Goal: Find specific page/section: Find specific page/section

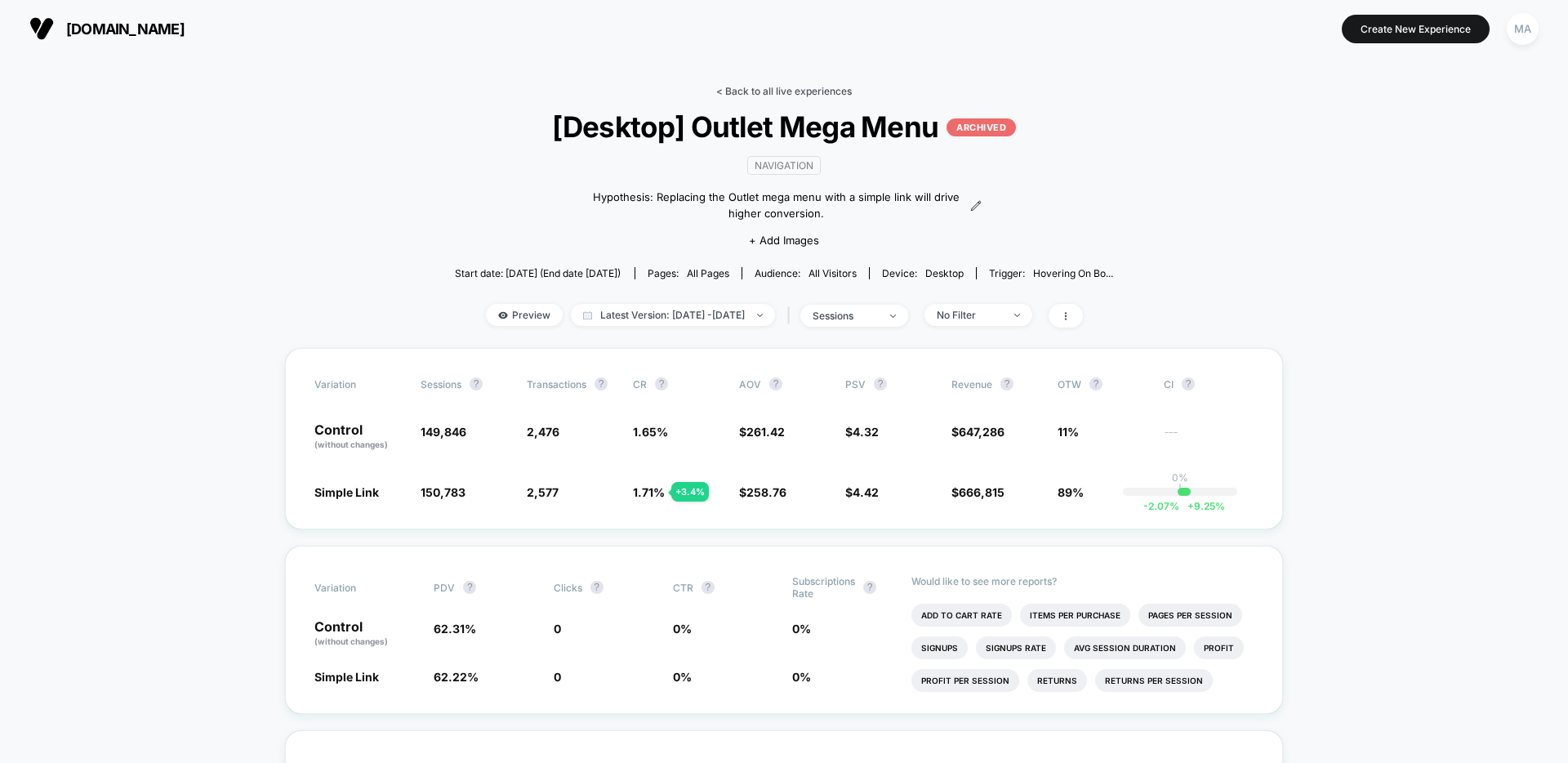
click at [744, 88] on link "< Back to all live experiences" at bounding box center [784, 91] width 135 height 12
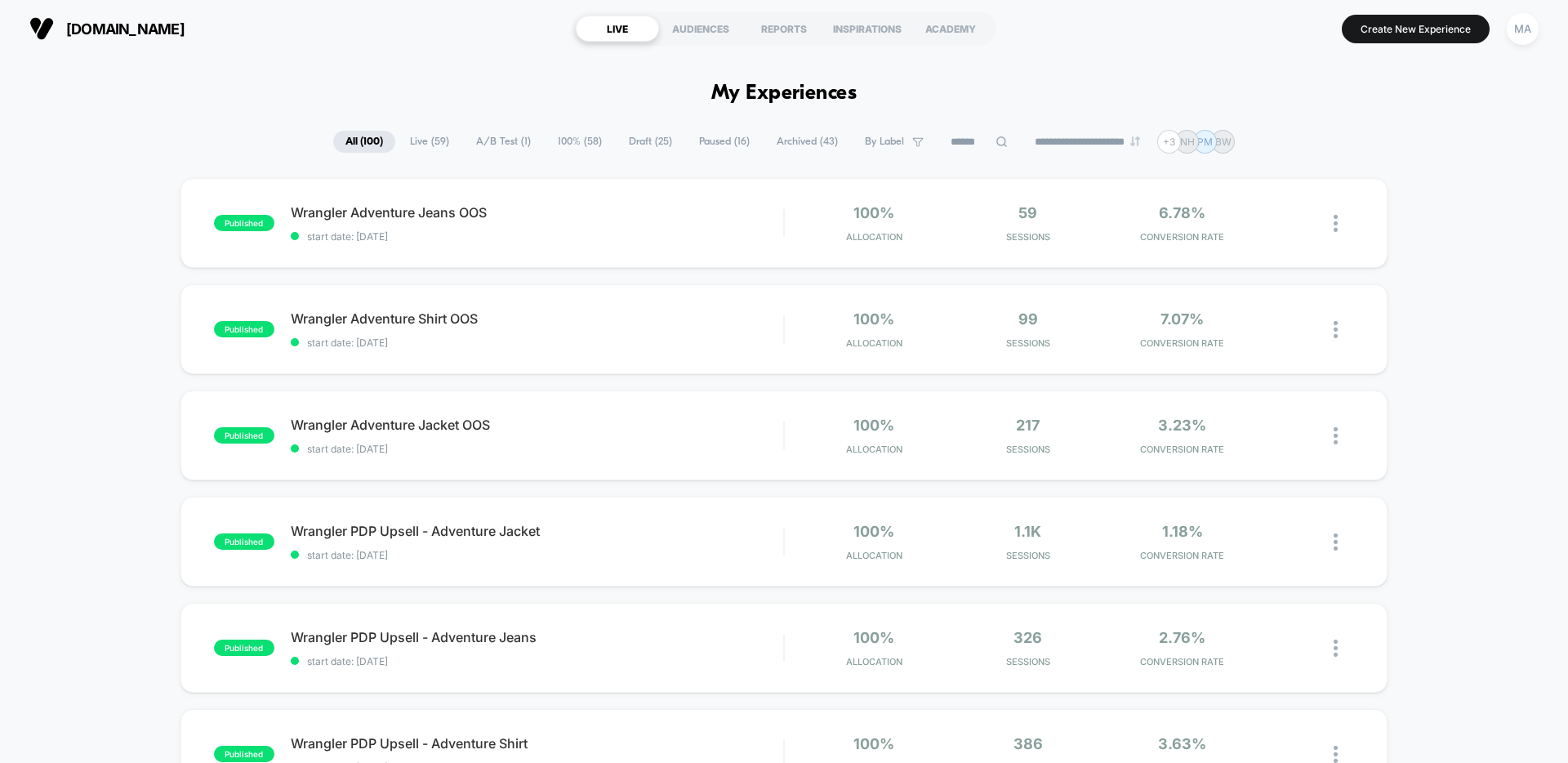
click at [510, 142] on span "A/B Test ( 1 )" at bounding box center [503, 141] width 79 height 22
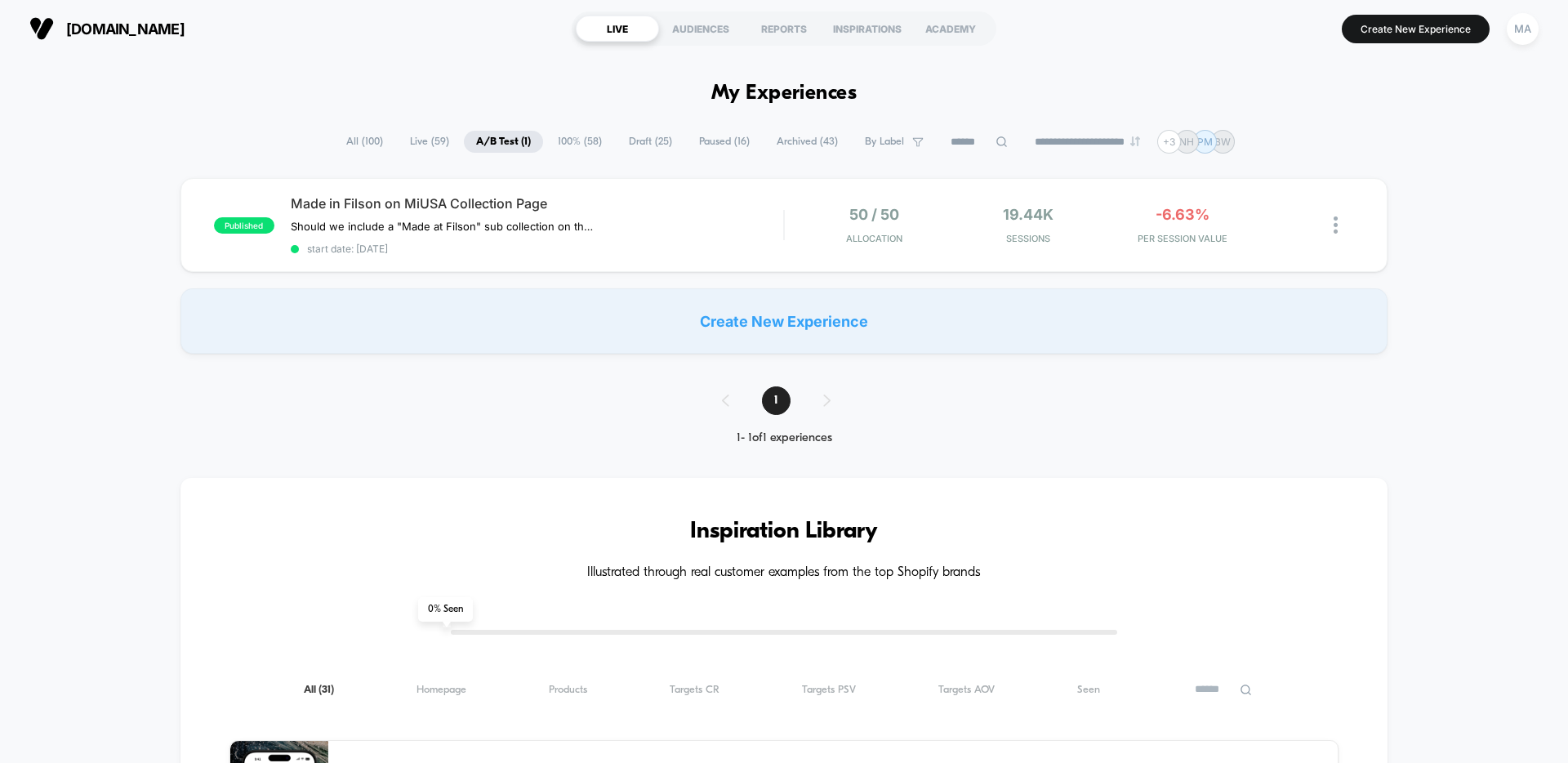
click at [345, 140] on span "All ( 100 )" at bounding box center [364, 141] width 61 height 22
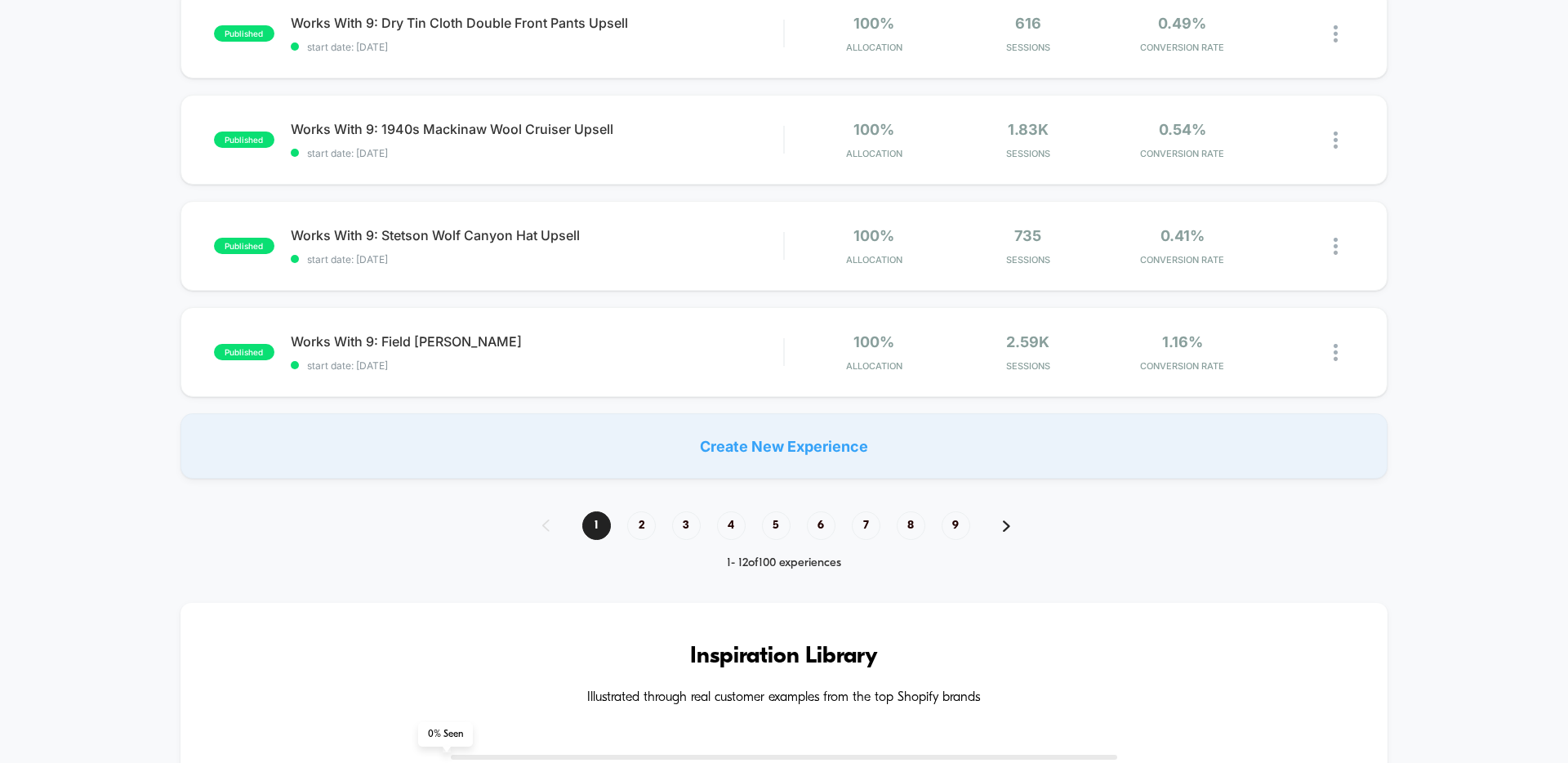
scroll to position [1040, 0]
click at [641, 528] on span "2" at bounding box center [641, 523] width 29 height 29
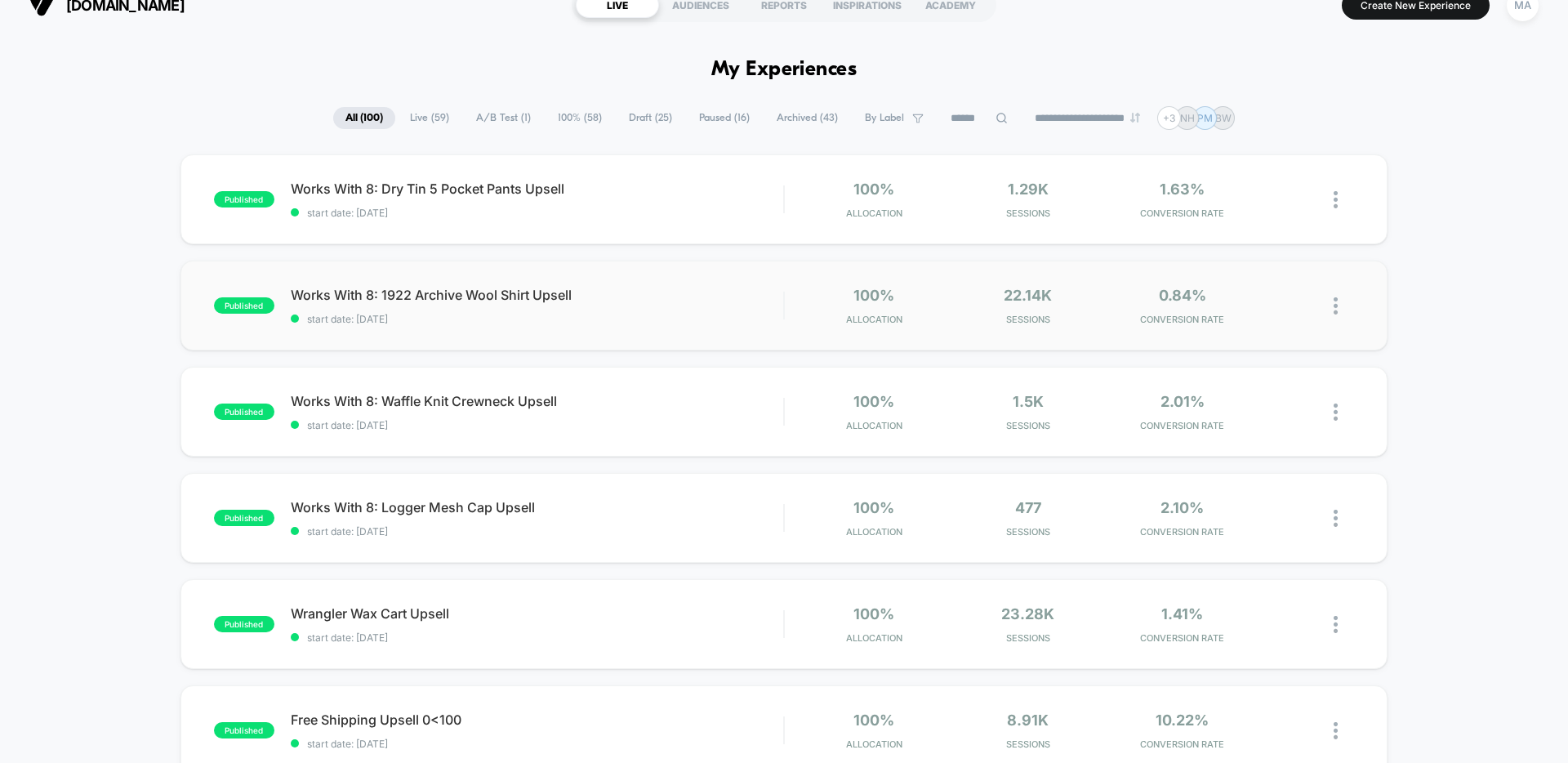
scroll to position [23, 0]
click at [645, 121] on span "Draft ( 25 )" at bounding box center [650, 118] width 68 height 22
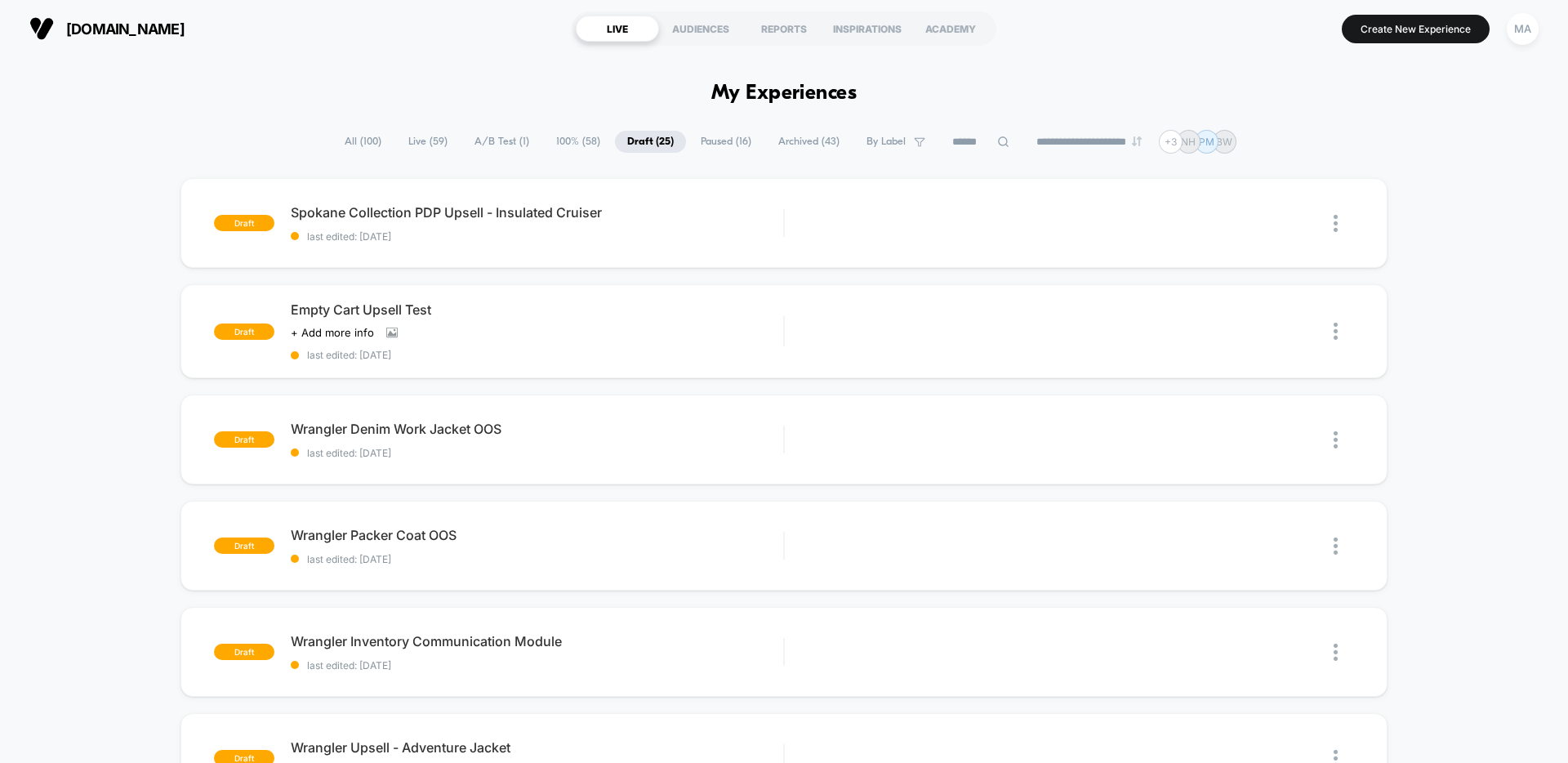
click at [500, 149] on span "A/B Test ( 1 )" at bounding box center [501, 141] width 79 height 22
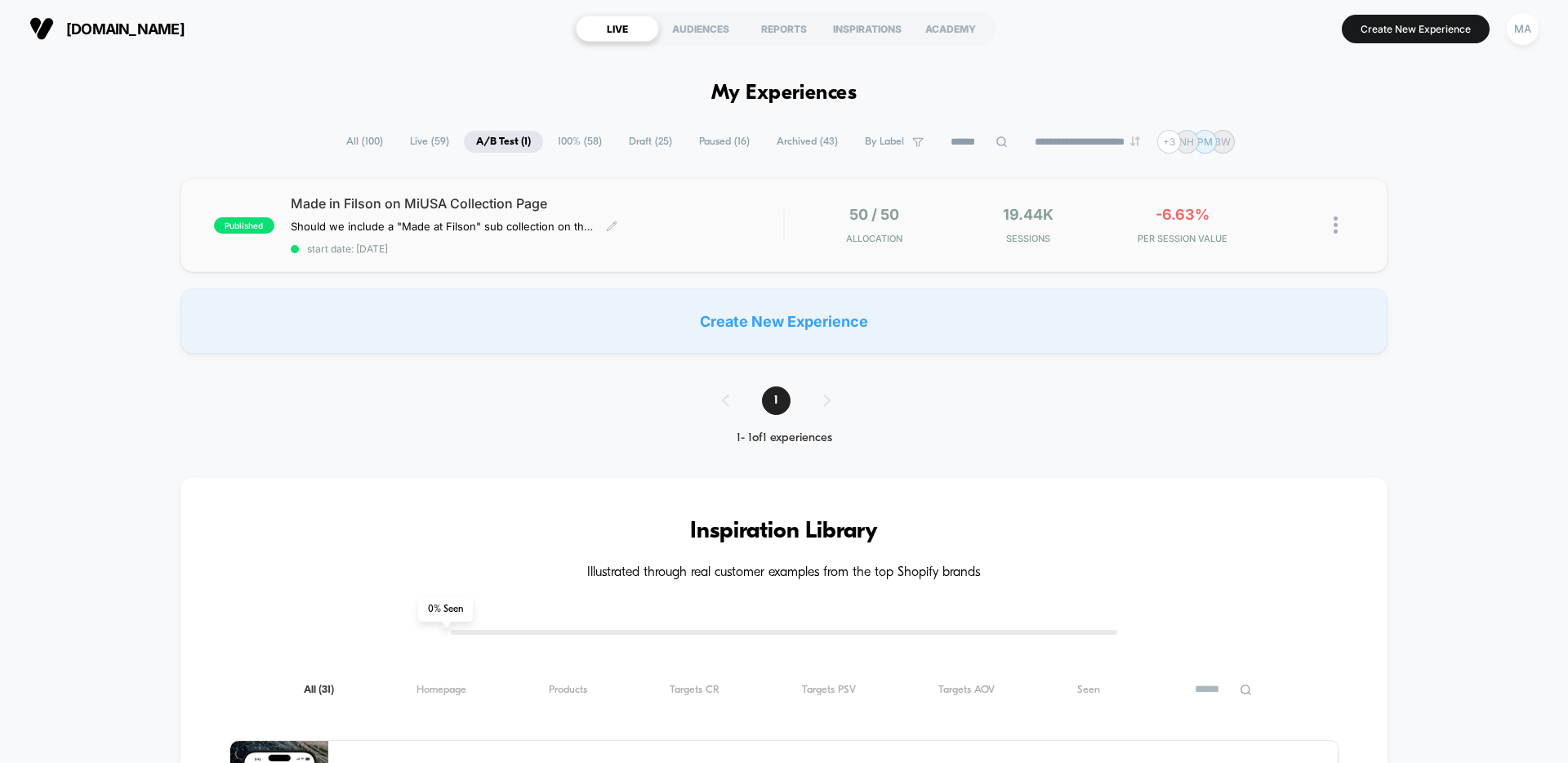
click at [689, 247] on span "start date: [DATE]" at bounding box center [537, 249] width 492 height 12
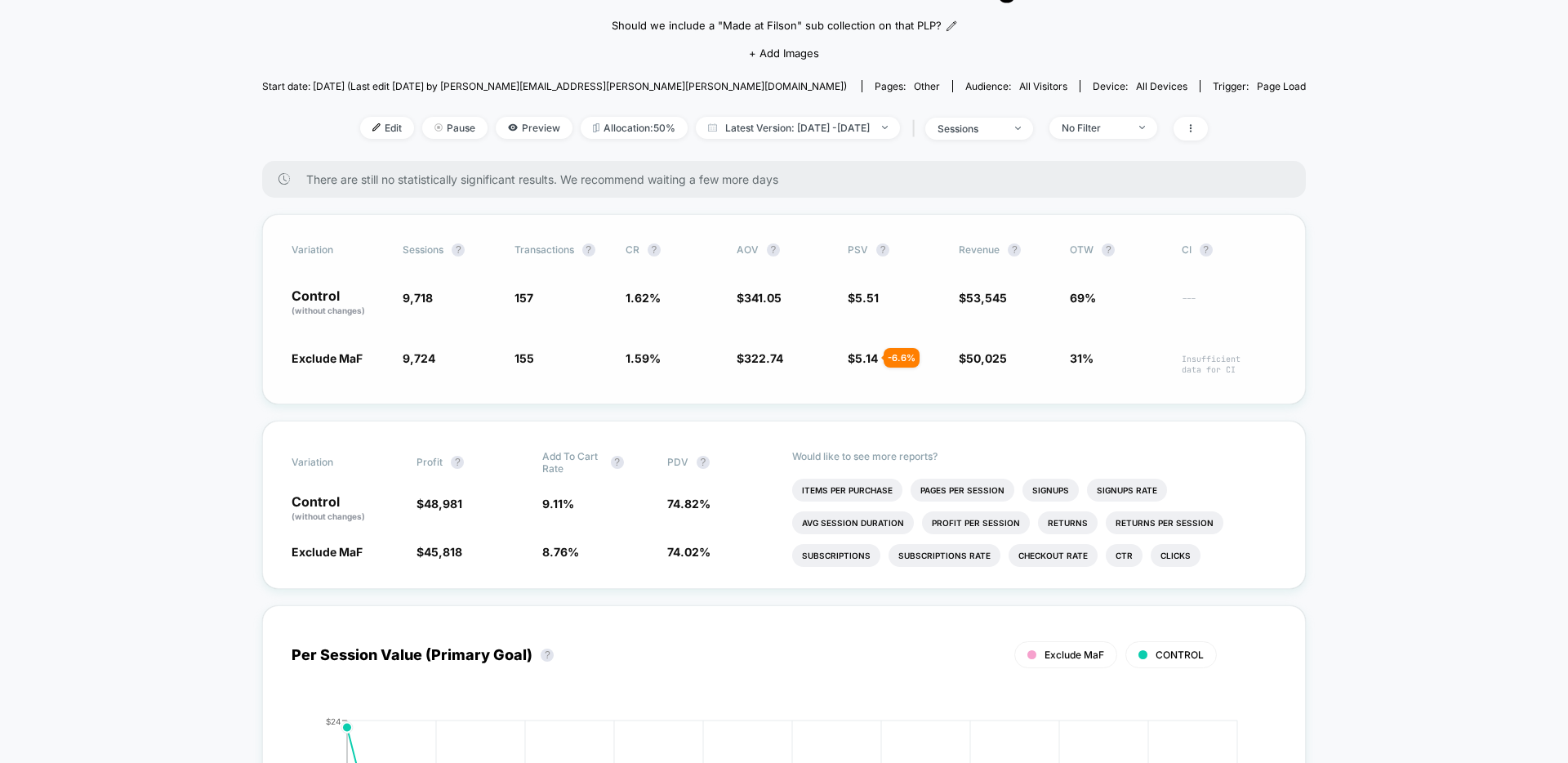
scroll to position [150, 0]
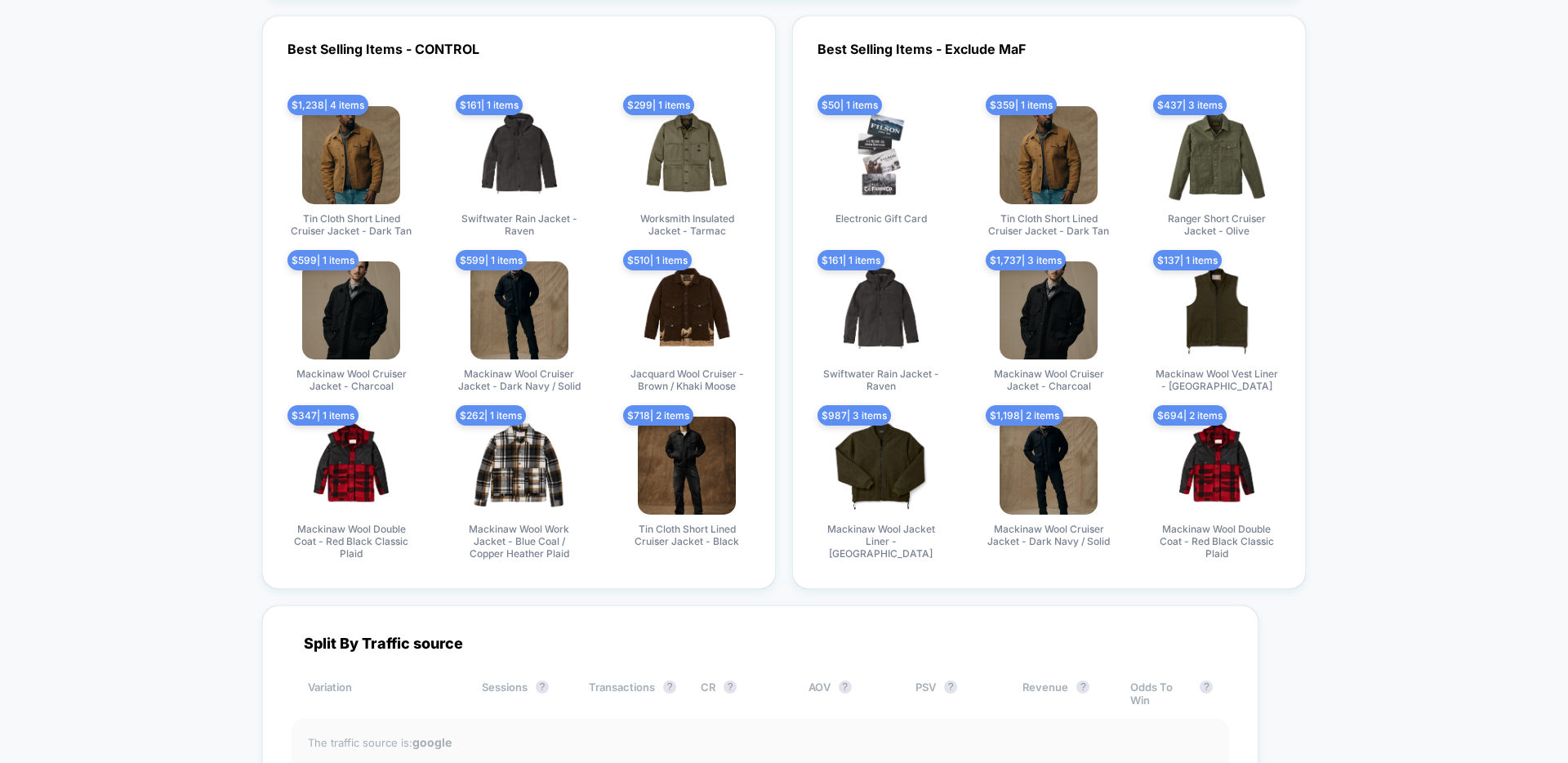
scroll to position [4421, 0]
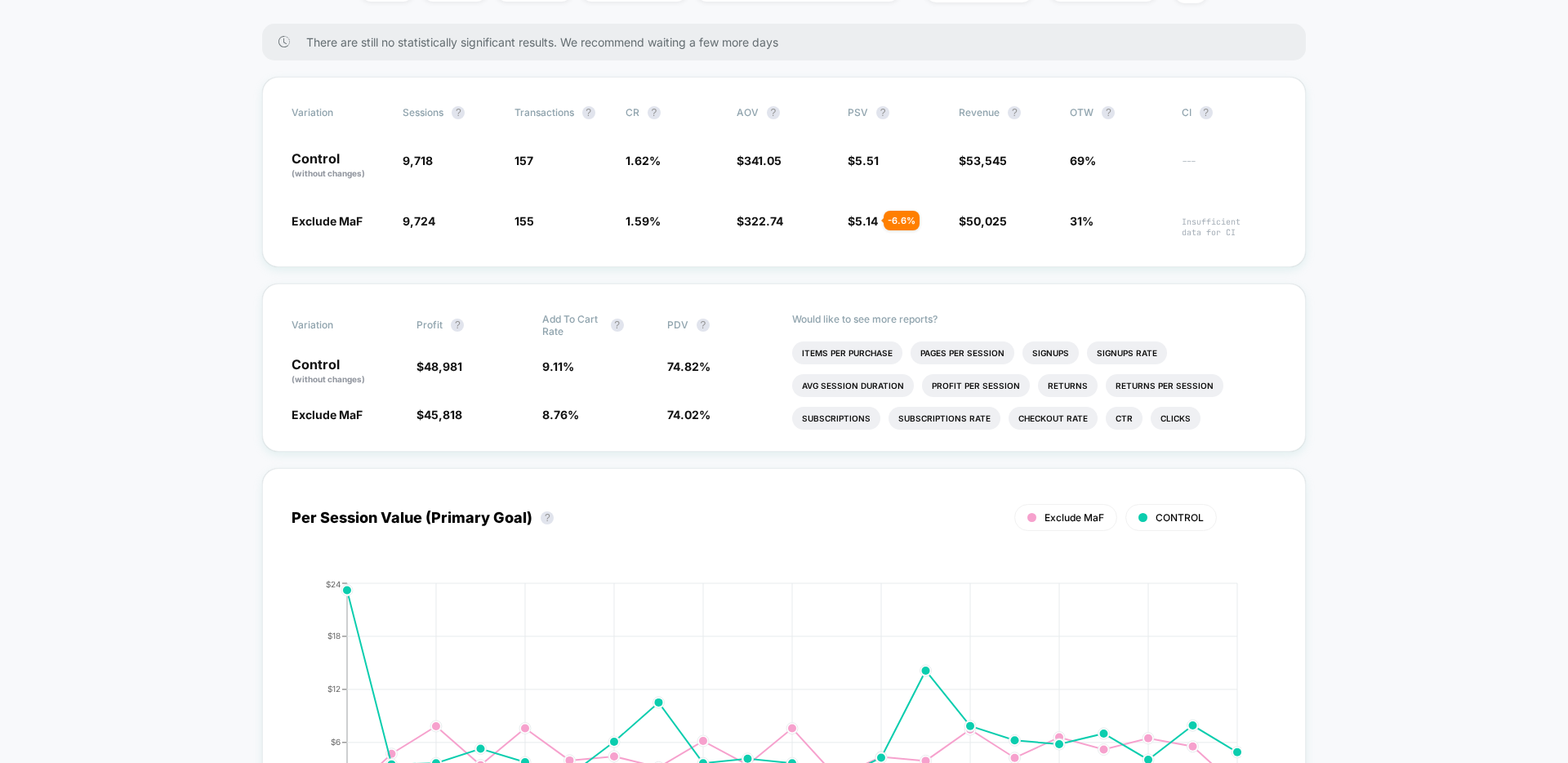
scroll to position [0, 0]
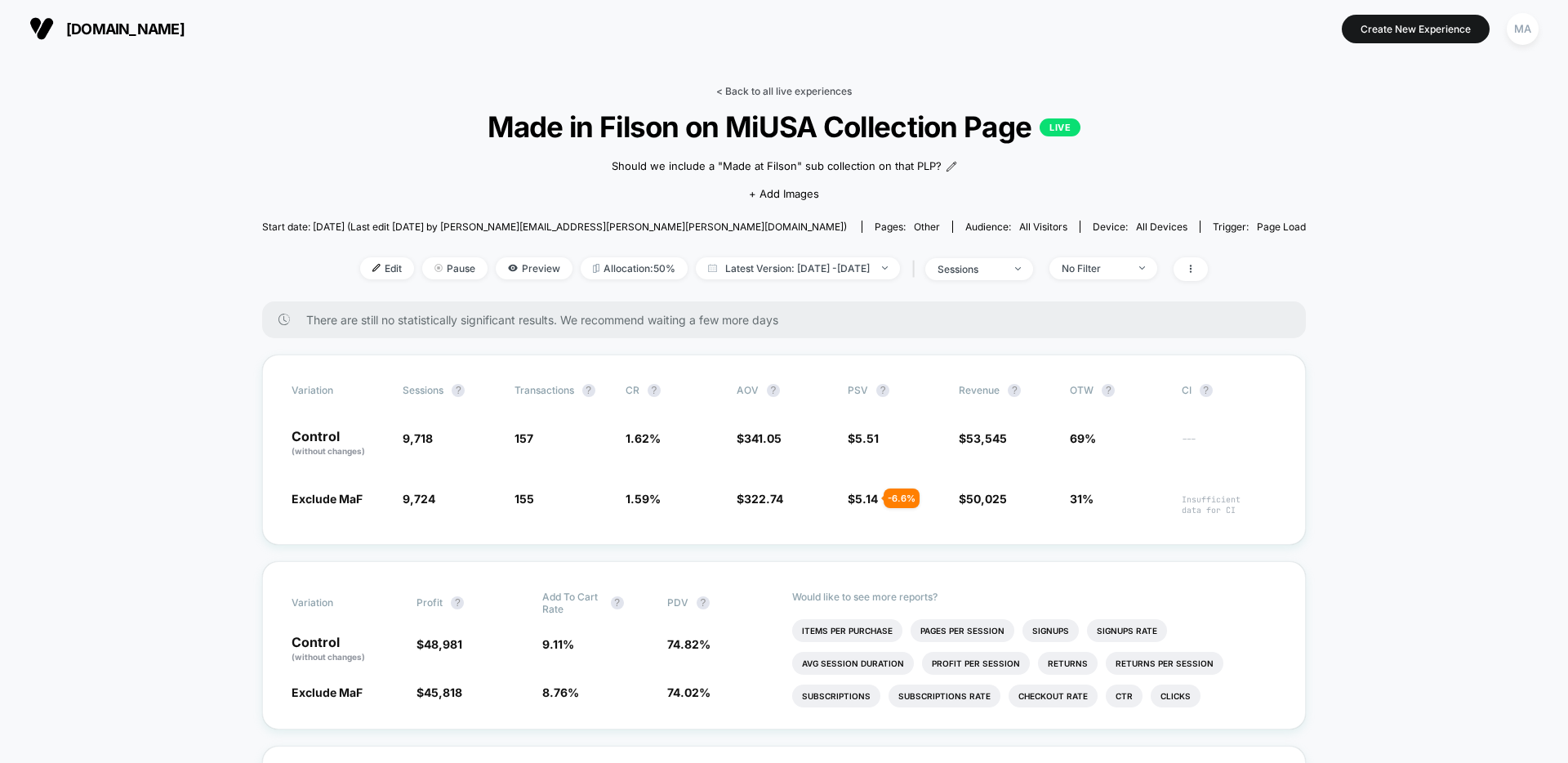
click at [760, 93] on link "< Back to all live experiences" at bounding box center [784, 91] width 135 height 12
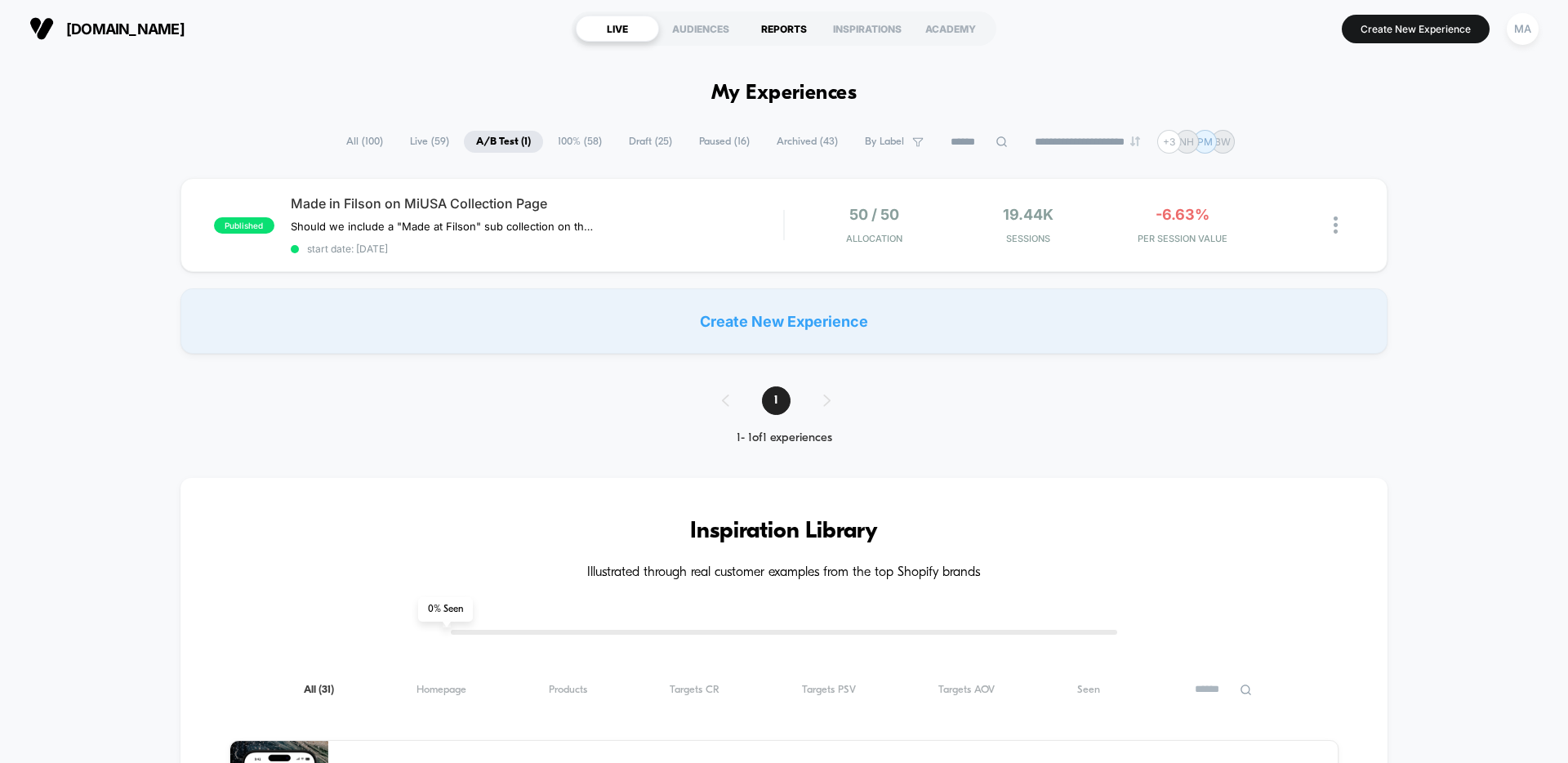
click at [780, 33] on div "REPORTS" at bounding box center [784, 29] width 83 height 26
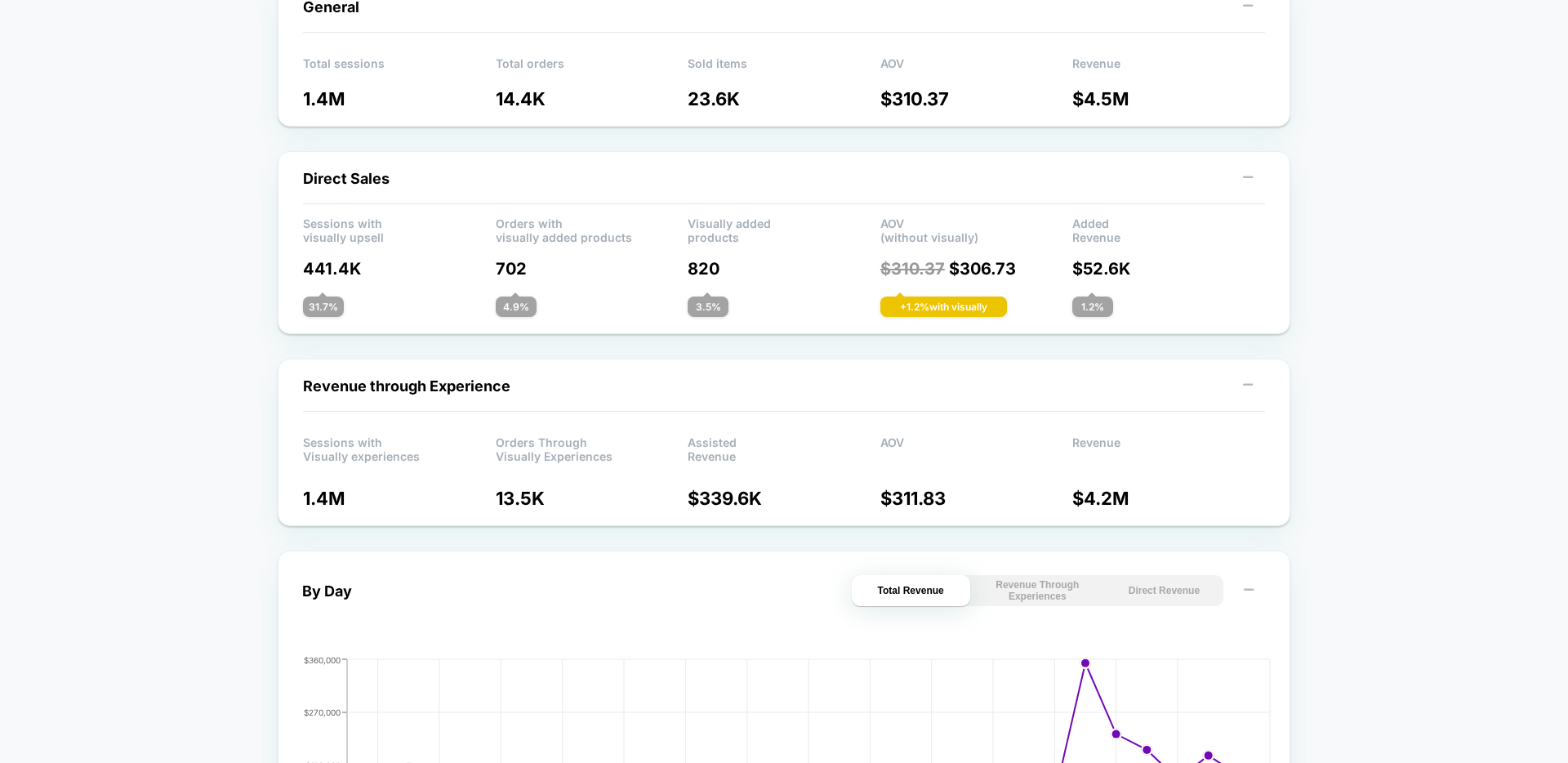
scroll to position [216, 0]
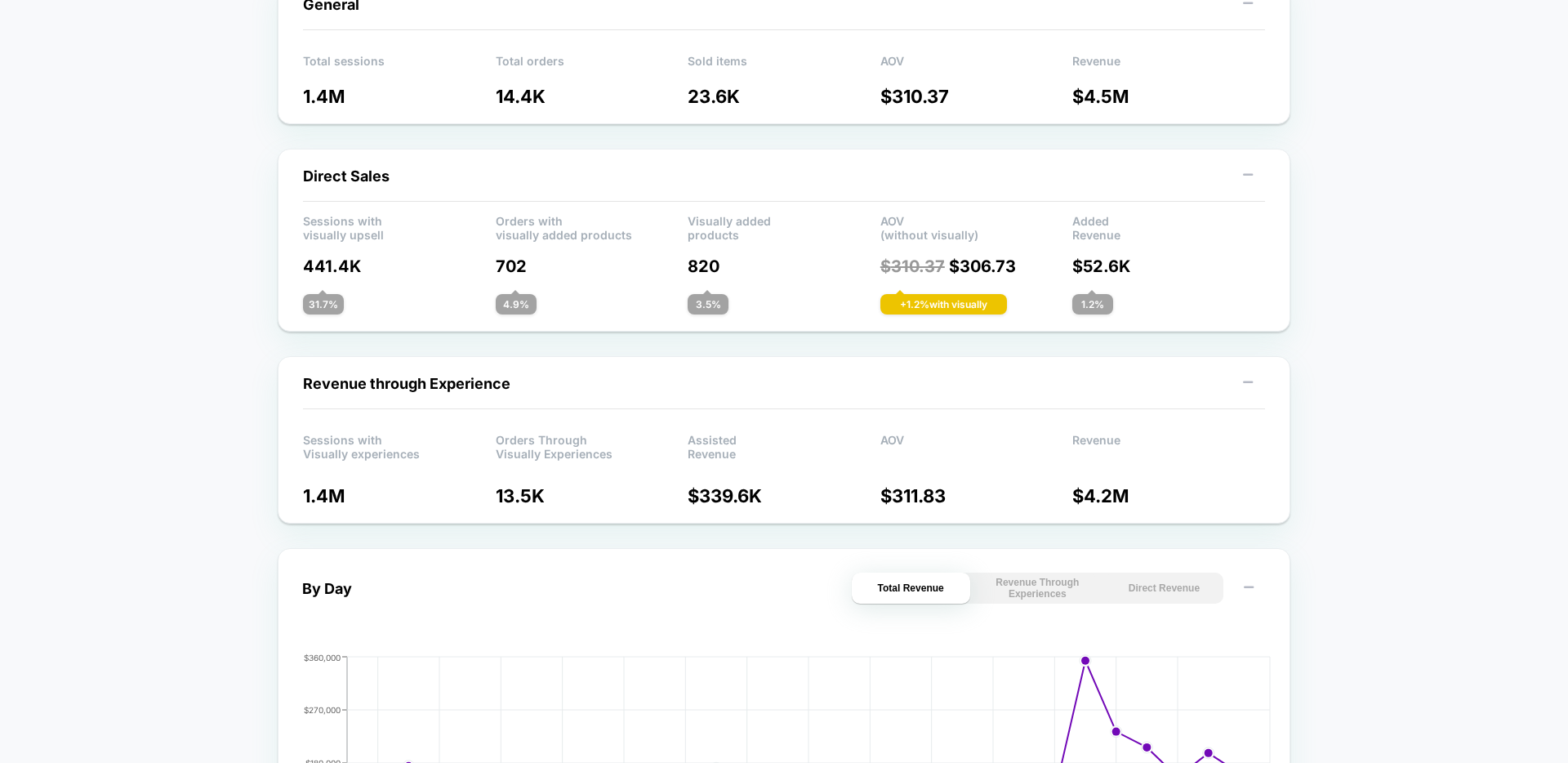
drag, startPoint x: 485, startPoint y: 269, endPoint x: 554, endPoint y: 269, distance: 69.0
click at [554, 269] on div "Sessions with visually upsell Orders with visually added products Visually adde…" at bounding box center [784, 265] width 962 height 101
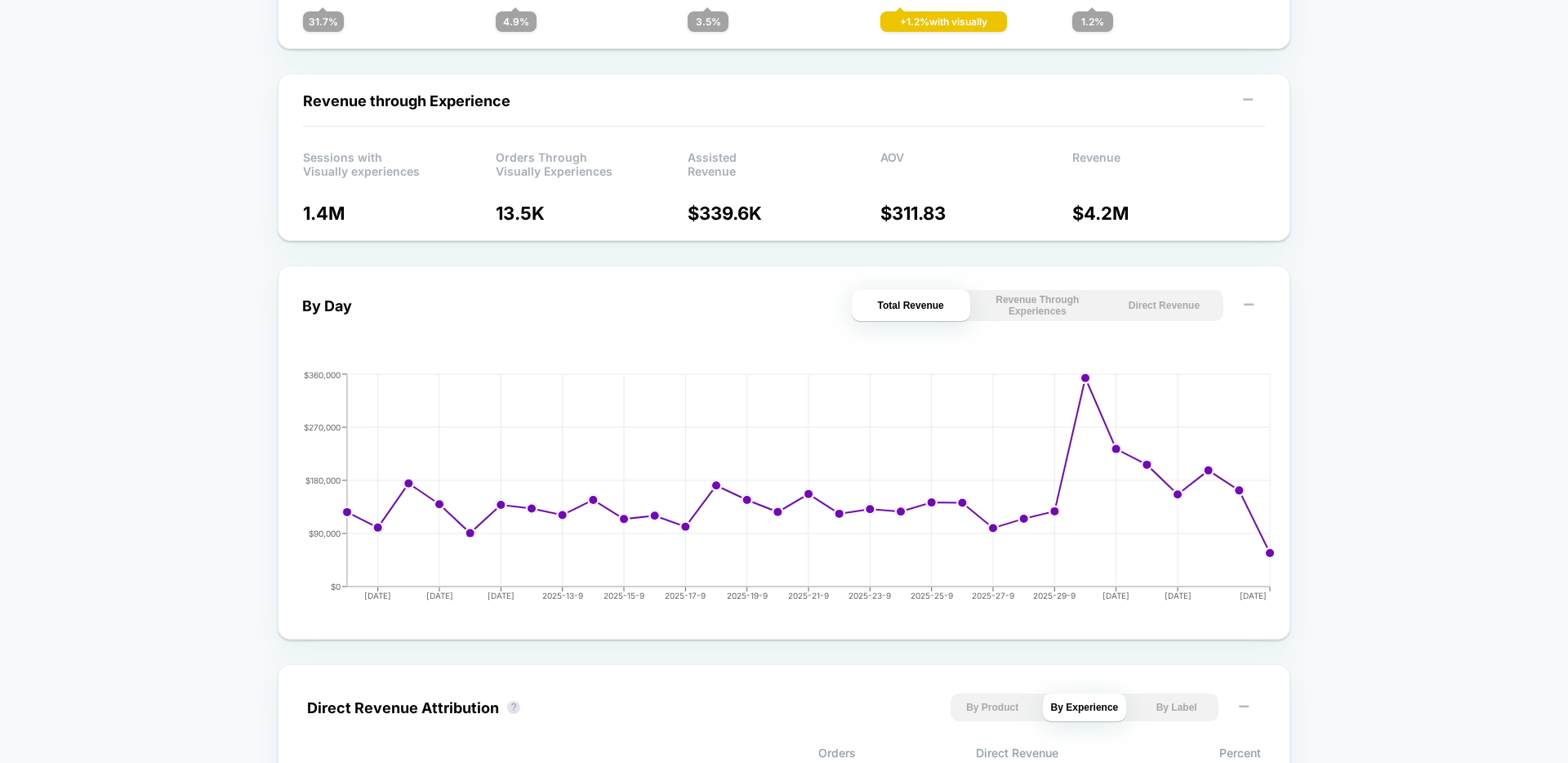
scroll to position [503, 0]
